Goal: Check status: Check status

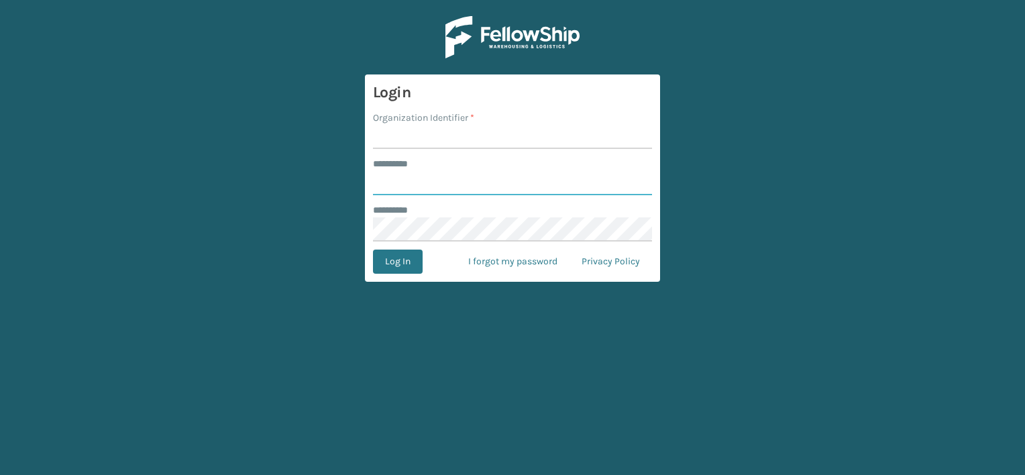
type input "***"
click at [425, 138] on input "Organization Identifier *" at bounding box center [512, 137] width 279 height 24
drag, startPoint x: 425, startPoint y: 138, endPoint x: 599, endPoint y: 136, distance: 173.8
click at [599, 136] on input "LIFESTYLE SOLUTIONS VENTURES LLC" at bounding box center [512, 137] width 279 height 24
type input "LIFESTYLE"
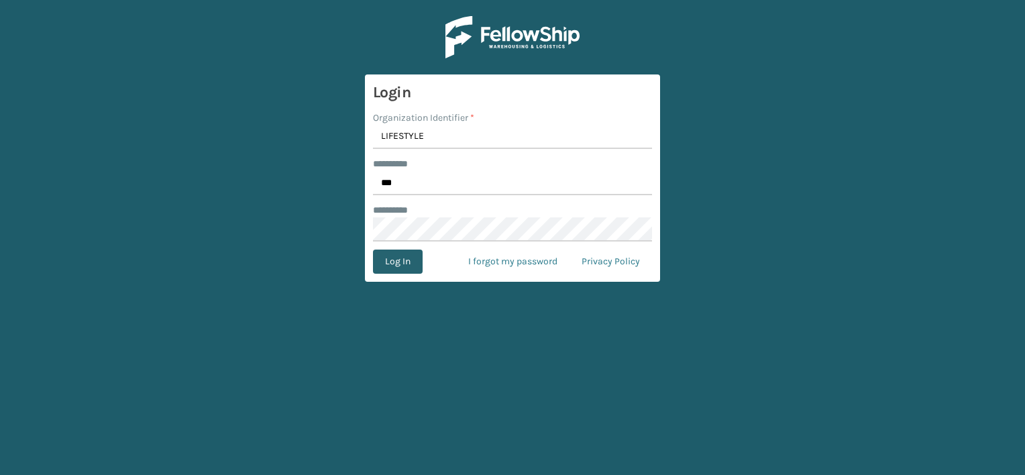
click at [409, 269] on button "Log In" at bounding box center [398, 262] width 50 height 24
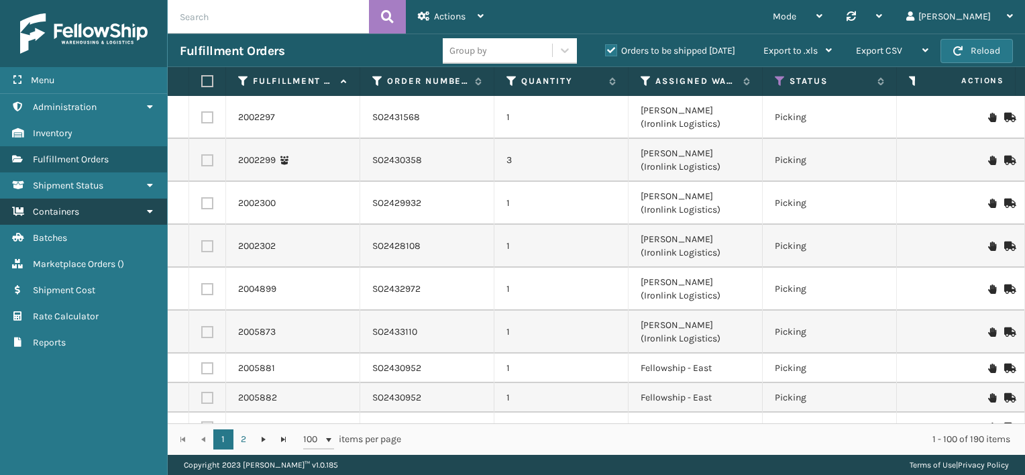
click at [82, 211] on link "Containers" at bounding box center [83, 212] width 167 height 26
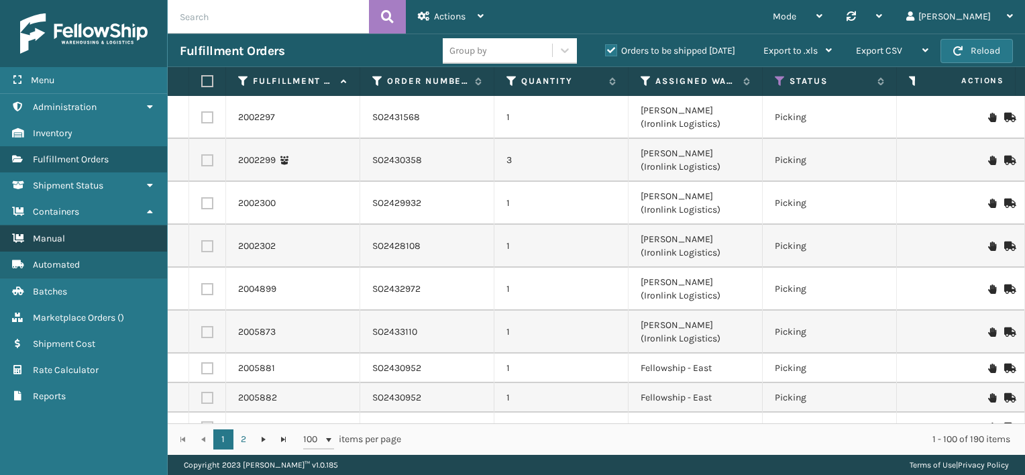
click at [93, 246] on link "Manual" at bounding box center [83, 238] width 167 height 26
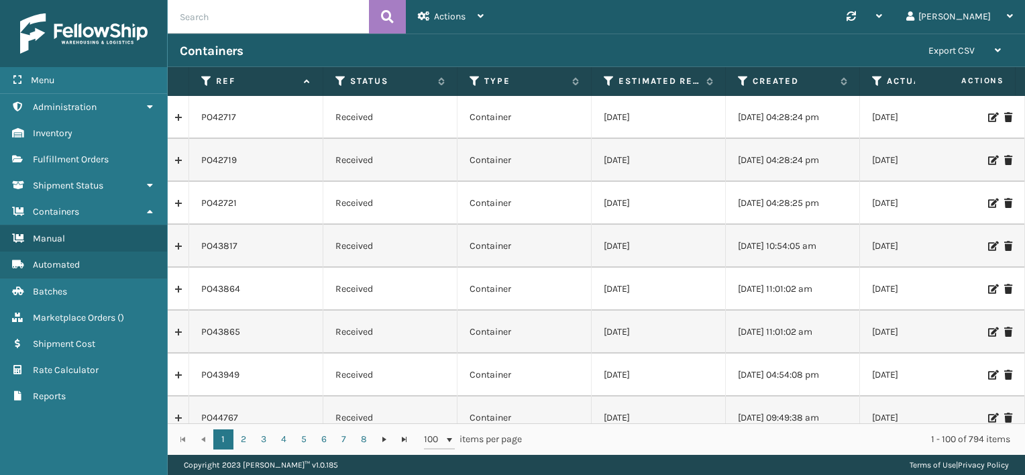
paste input "PO49557"
type input "PO49557"
click at [387, 18] on icon at bounding box center [387, 17] width 13 height 20
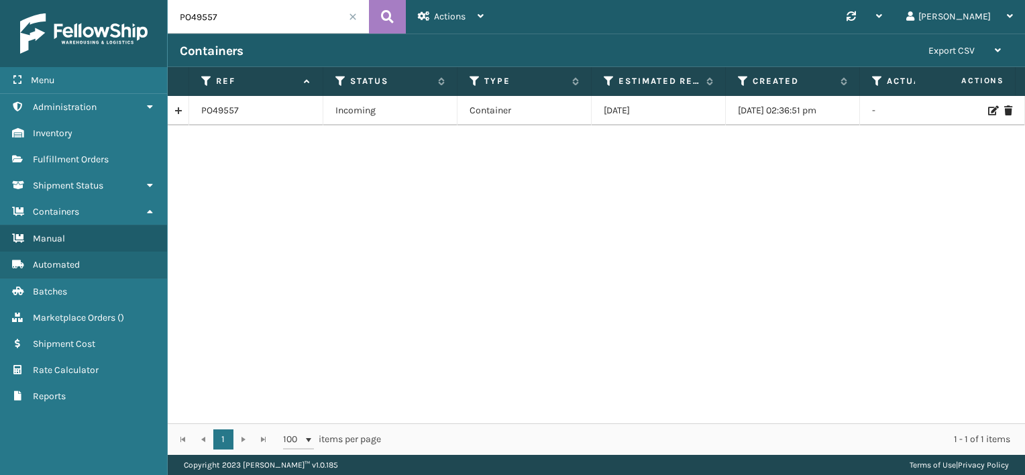
click at [182, 109] on link at bounding box center [178, 110] width 21 height 21
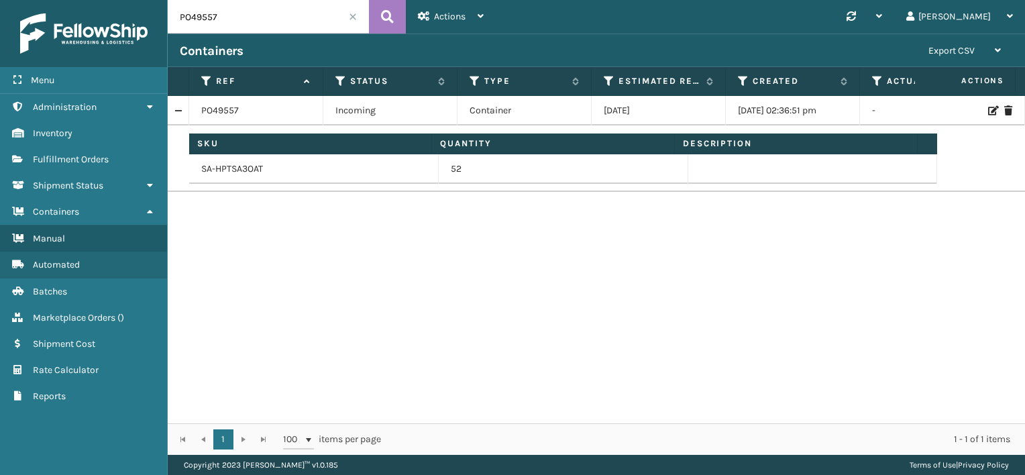
click at [420, 321] on div "PO49557 Incoming Container [DATE] [DATE] 02:36:51 pm - Fellowship - [GEOGRAPHIC…" at bounding box center [597, 259] width 858 height 327
